Goal: Check status: Check status

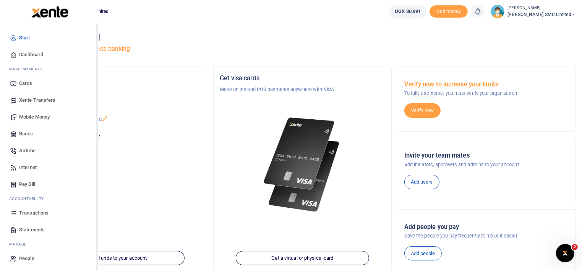
click at [21, 211] on span "Transactions" at bounding box center [33, 213] width 29 height 8
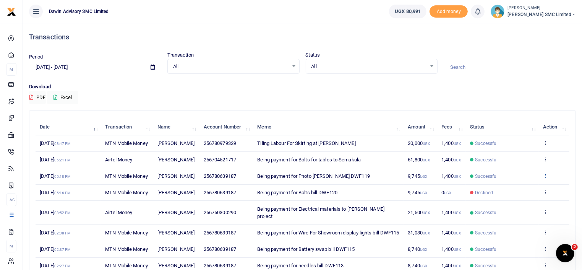
click at [546, 178] on icon at bounding box center [545, 175] width 5 height 5
click at [513, 203] on link "View details" at bounding box center [518, 206] width 60 height 11
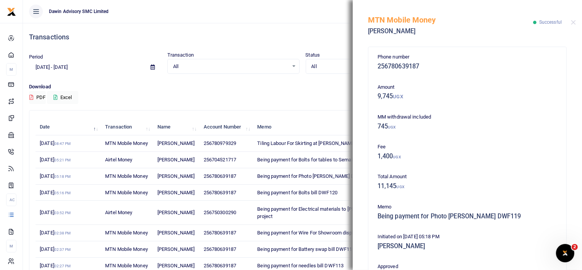
scroll to position [166, 0]
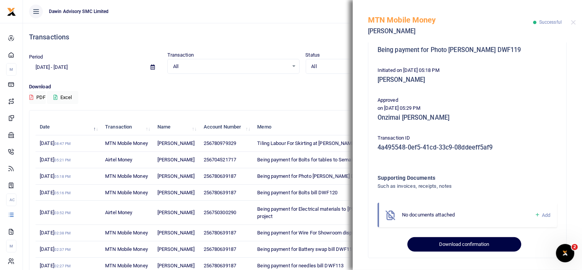
click at [471, 241] on button "Download confirmation" at bounding box center [464, 244] width 114 height 15
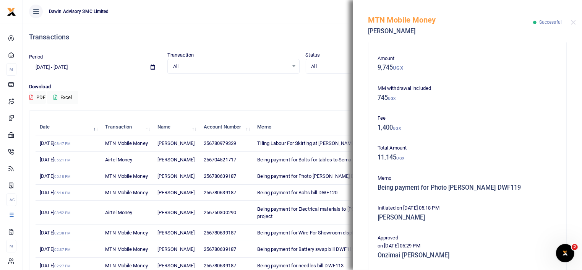
scroll to position [0, 0]
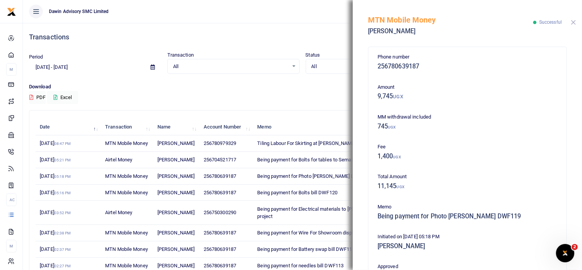
click at [575, 22] on button "Close" at bounding box center [573, 22] width 5 height 5
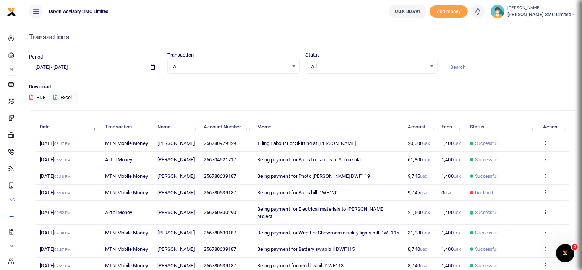
click at [575, 22] on body "Start Dashboard M ake Payments Cards Xente Transfers Mobile Money Banks Airtime…" at bounding box center [291, 183] width 582 height 367
click at [302, 119] on th "Memo" at bounding box center [328, 127] width 151 height 16
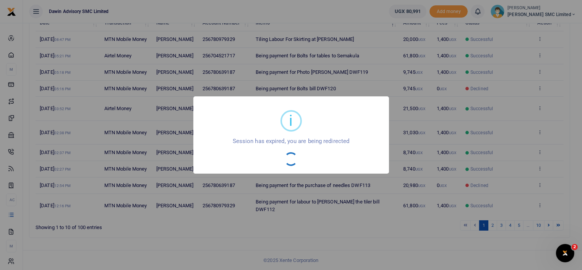
scroll to position [125, 0]
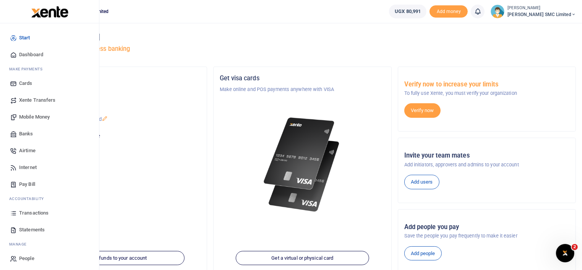
click at [38, 111] on link "Mobile Money" at bounding box center [49, 117] width 87 height 17
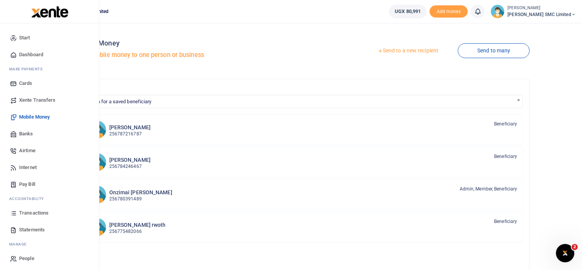
click at [24, 209] on link "Transactions" at bounding box center [49, 213] width 87 height 17
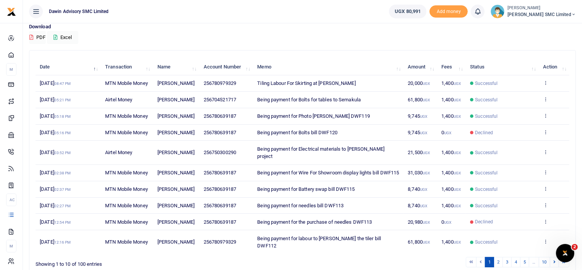
scroll to position [61, 0]
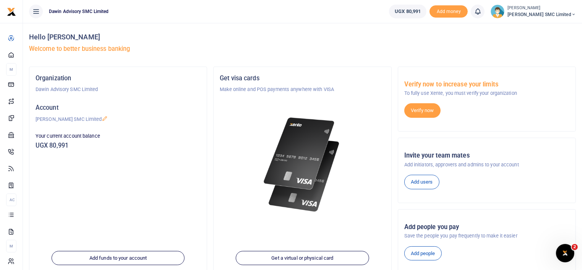
click at [234, 148] on div at bounding box center [302, 155] width 165 height 125
click at [254, 217] on div at bounding box center [302, 155] width 165 height 125
